Goal: Information Seeking & Learning: Learn about a topic

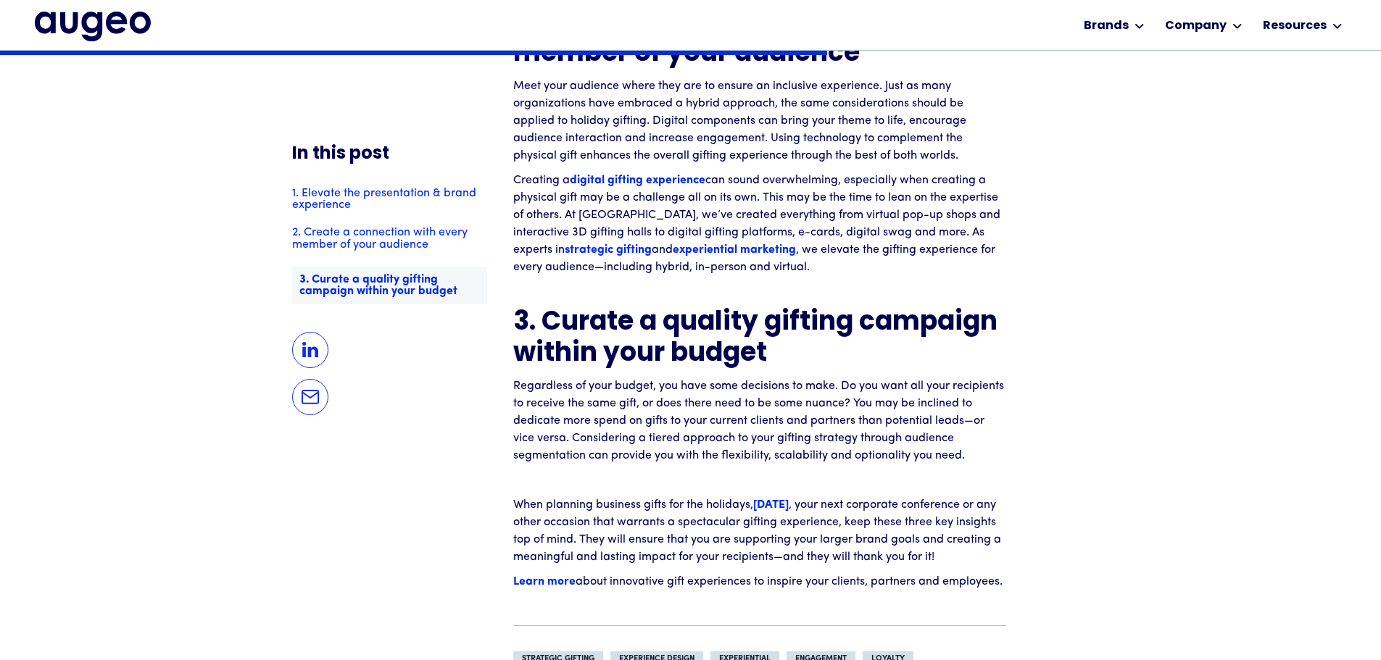
scroll to position [2046, 0]
click at [555, 589] on strong "Learn more" at bounding box center [544, 583] width 62 height 12
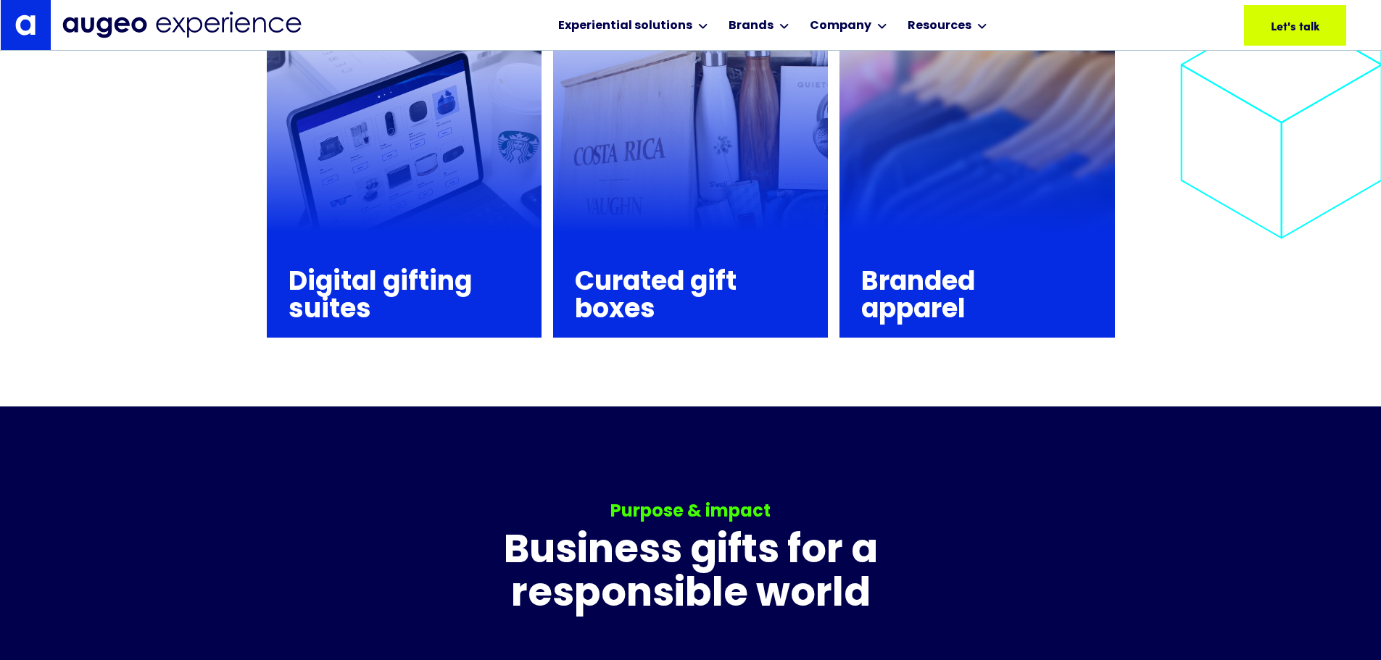
scroll to position [2192, 0]
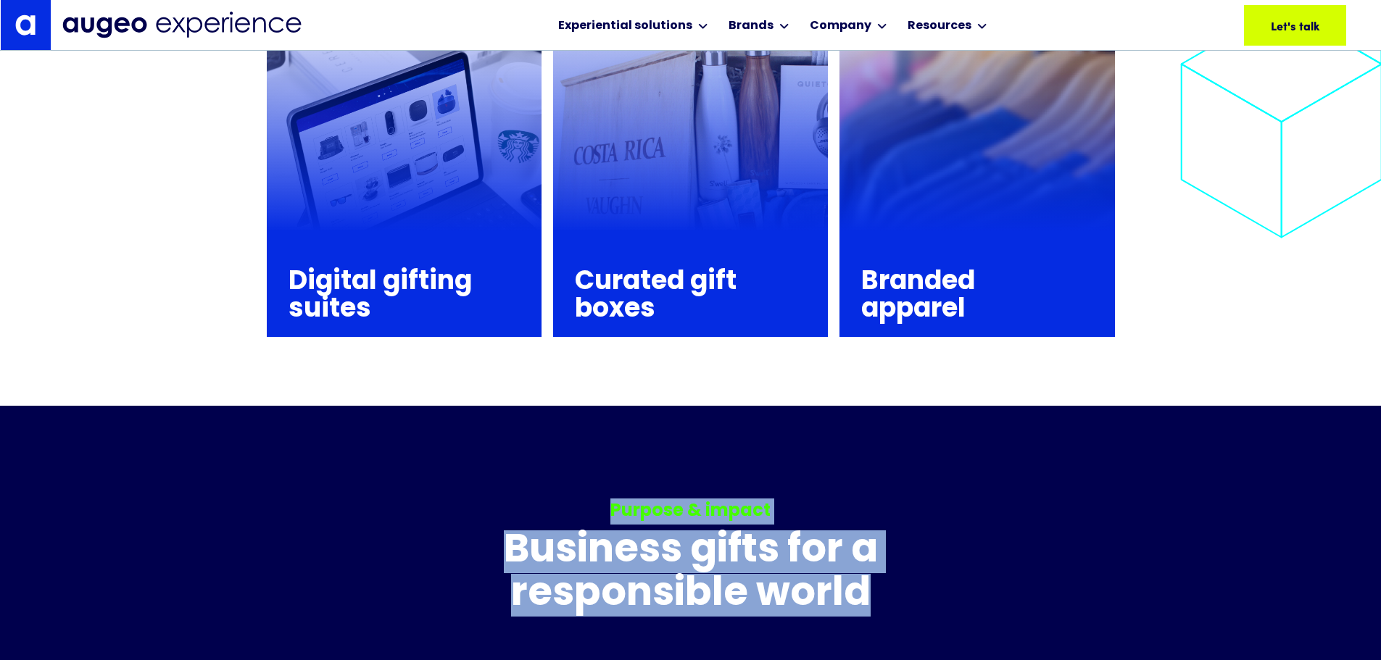
drag, startPoint x: 594, startPoint y: 469, endPoint x: 906, endPoint y: 547, distance: 321.4
click at [906, 547] on div "Purpose & impact Business gifts for a responsible world Demonstrate care for th…" at bounding box center [690, 596] width 615 height 194
click at [906, 547] on h3 "Business gifts for a responsible world" at bounding box center [690, 574] width 615 height 86
drag, startPoint x: 892, startPoint y: 554, endPoint x: 599, endPoint y: 435, distance: 316.1
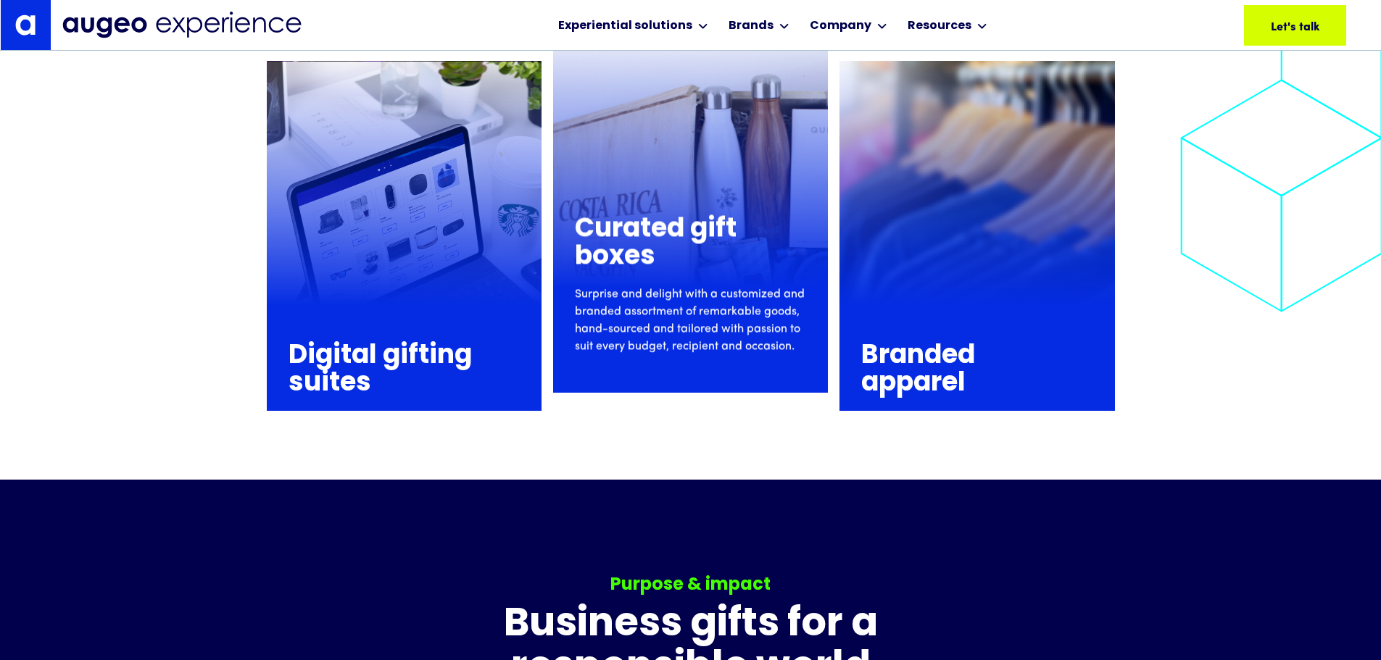
scroll to position [2119, 0]
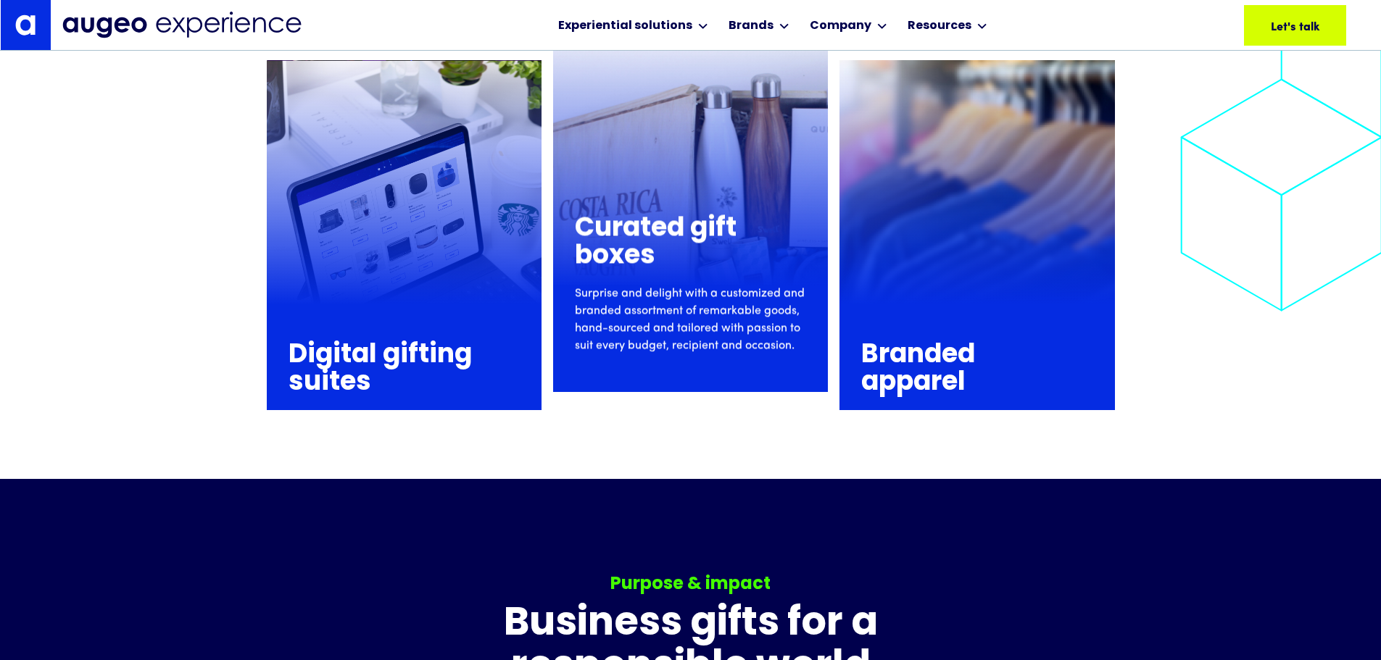
click at [653, 215] on h3 "Curated gift boxes" at bounding box center [683, 242] width 217 height 55
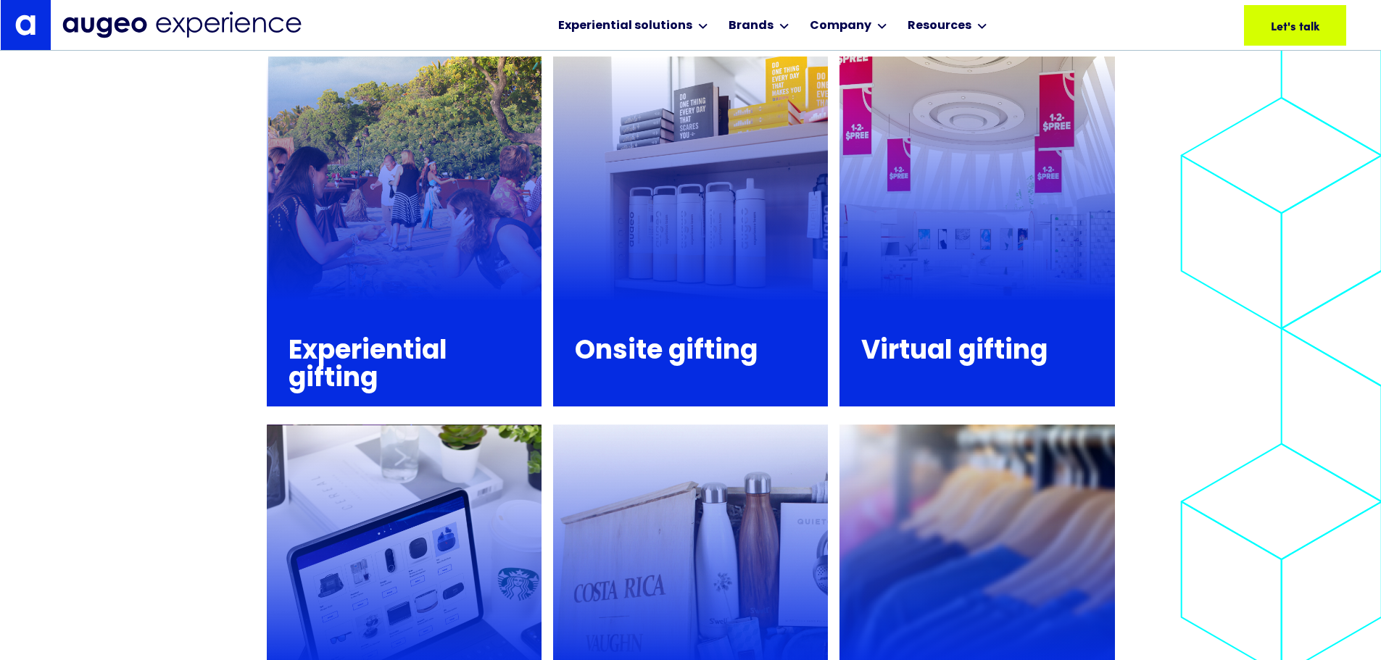
scroll to position [1753, 0]
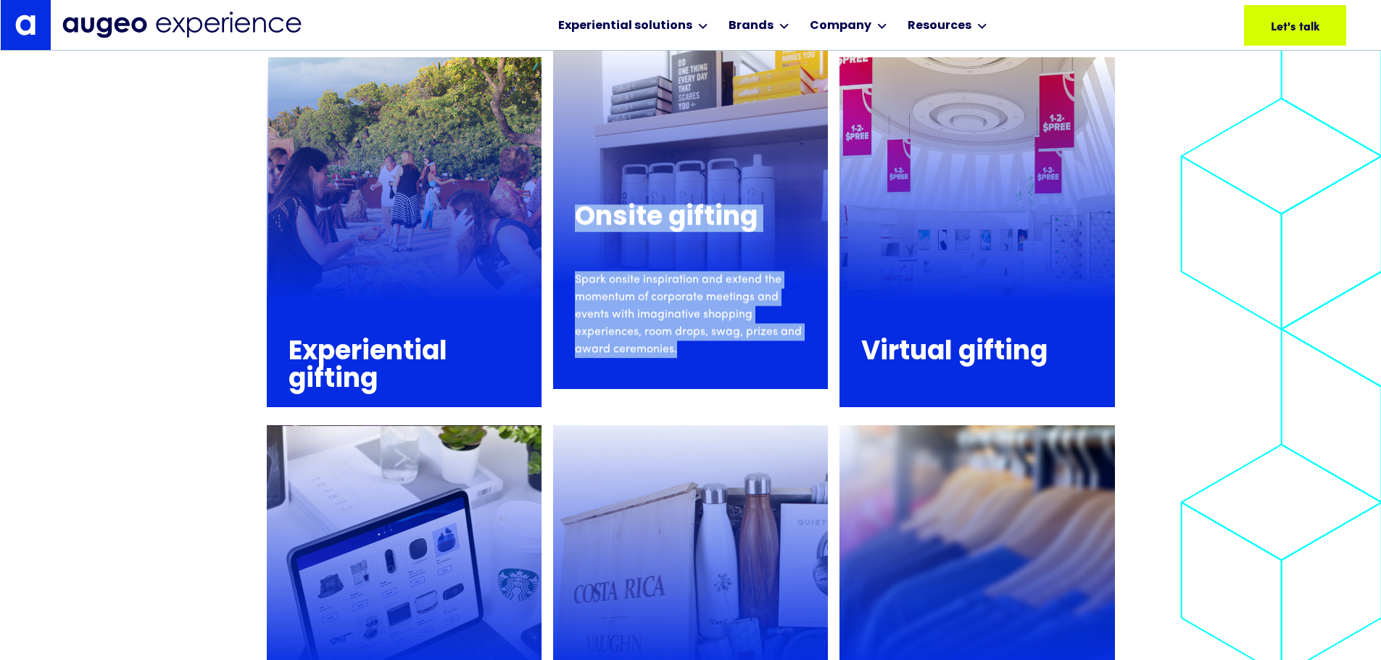
drag, startPoint x: 686, startPoint y: 322, endPoint x: 568, endPoint y: 153, distance: 206.1
click at [568, 168] on div "Onsite gifting Spark onsite inspiration and extend the momentum of corporate me…" at bounding box center [690, 274] width 275 height 212
click at [587, 204] on h3 "Onsite gifting" at bounding box center [690, 218] width 231 height 28
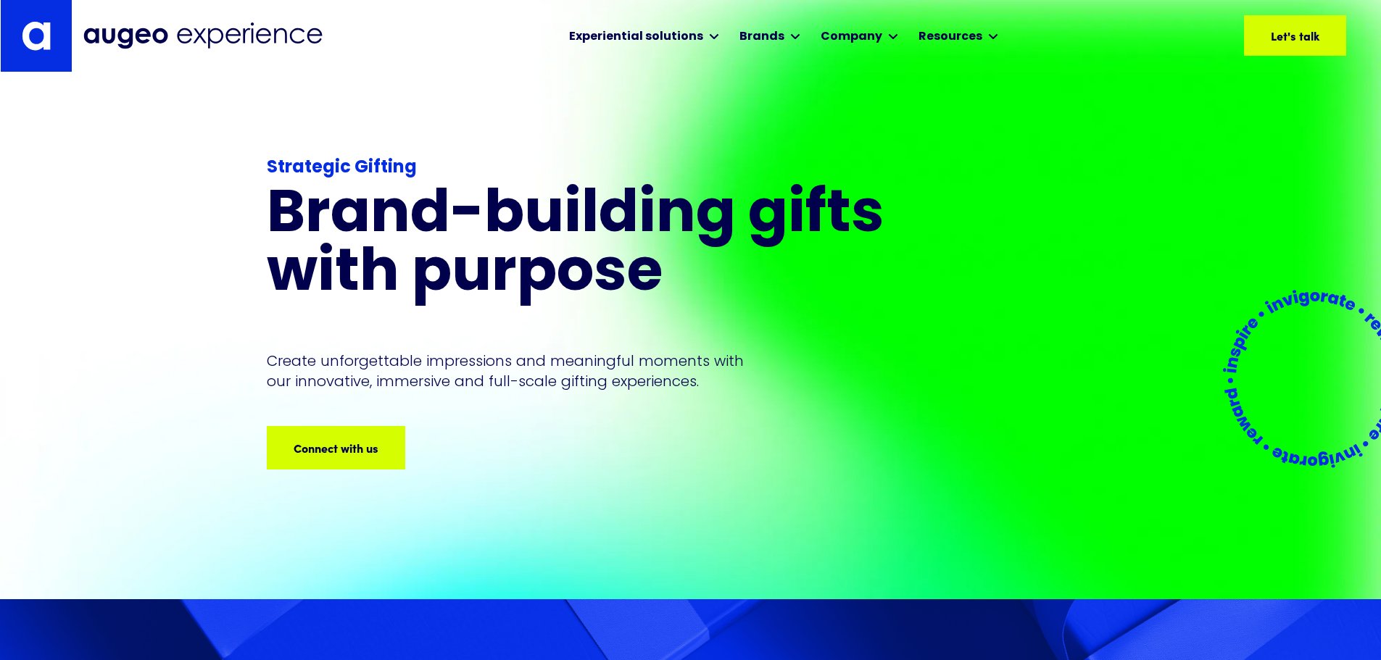
scroll to position [0, 0]
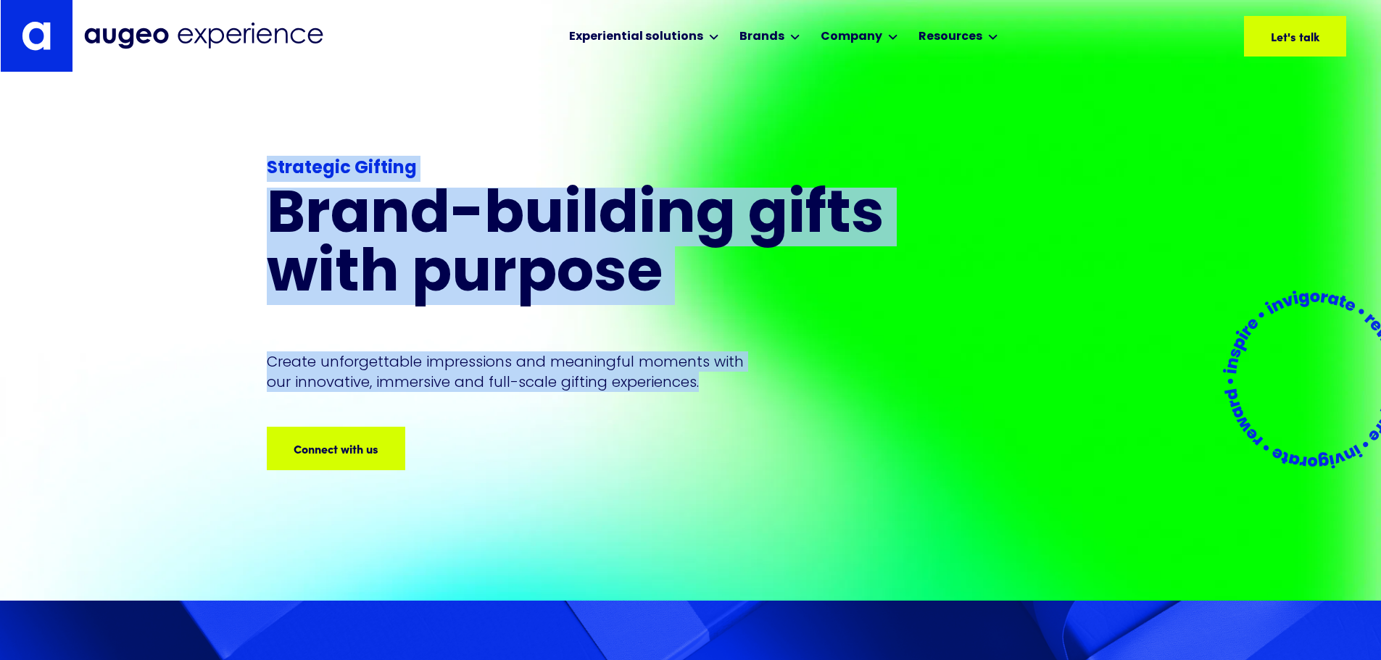
drag, startPoint x: 264, startPoint y: 142, endPoint x: 759, endPoint y: 362, distance: 541.6
click at [759, 362] on div "Strategic Gifting Brand-building gifts with purpose Create unforgettable impres…" at bounding box center [690, 336] width 1381 height 528
click at [763, 365] on p "Create unforgettable impressions and meaningful moments with our innovative, im…" at bounding box center [516, 372] width 499 height 41
